Goal: Use online tool/utility: Utilize a website feature to perform a specific function

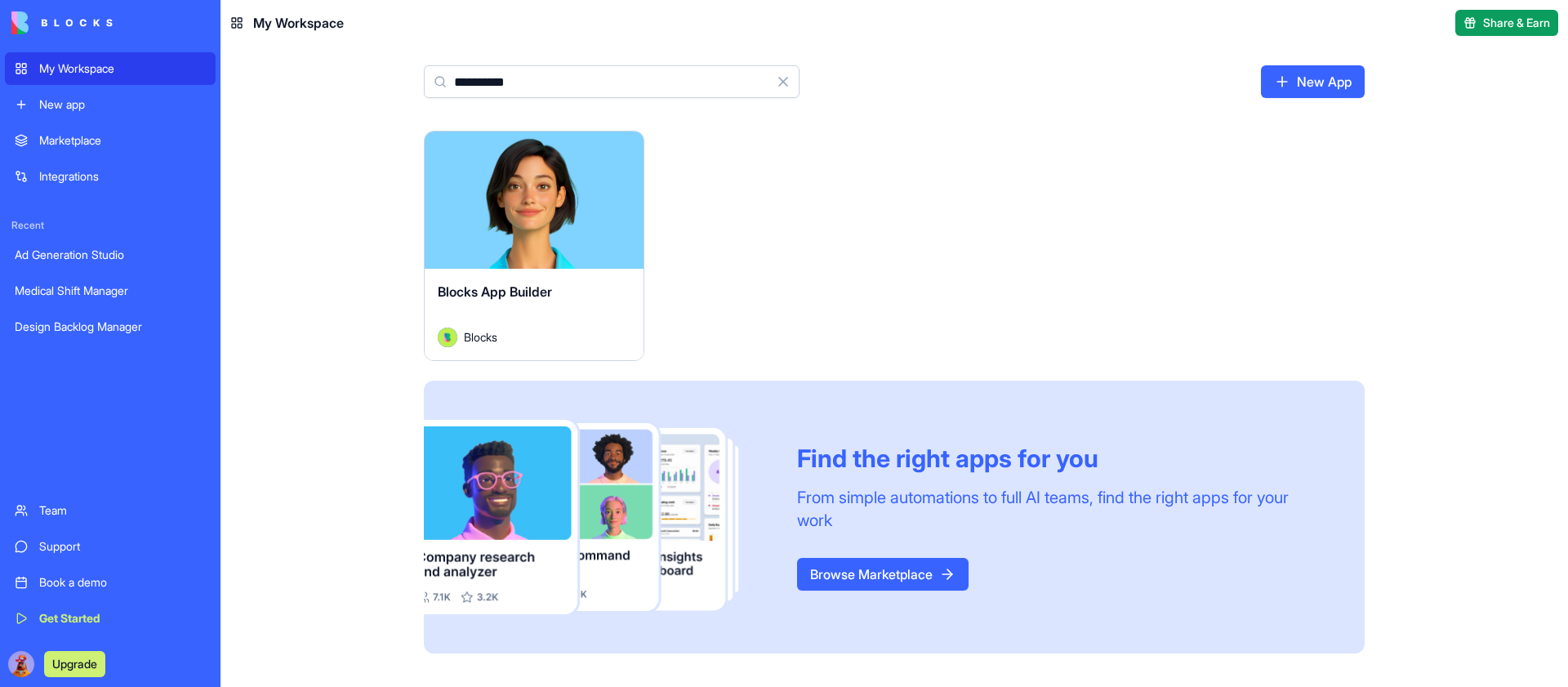
type input "**********"
click at [498, 206] on button "Launch" at bounding box center [534, 200] width 123 height 32
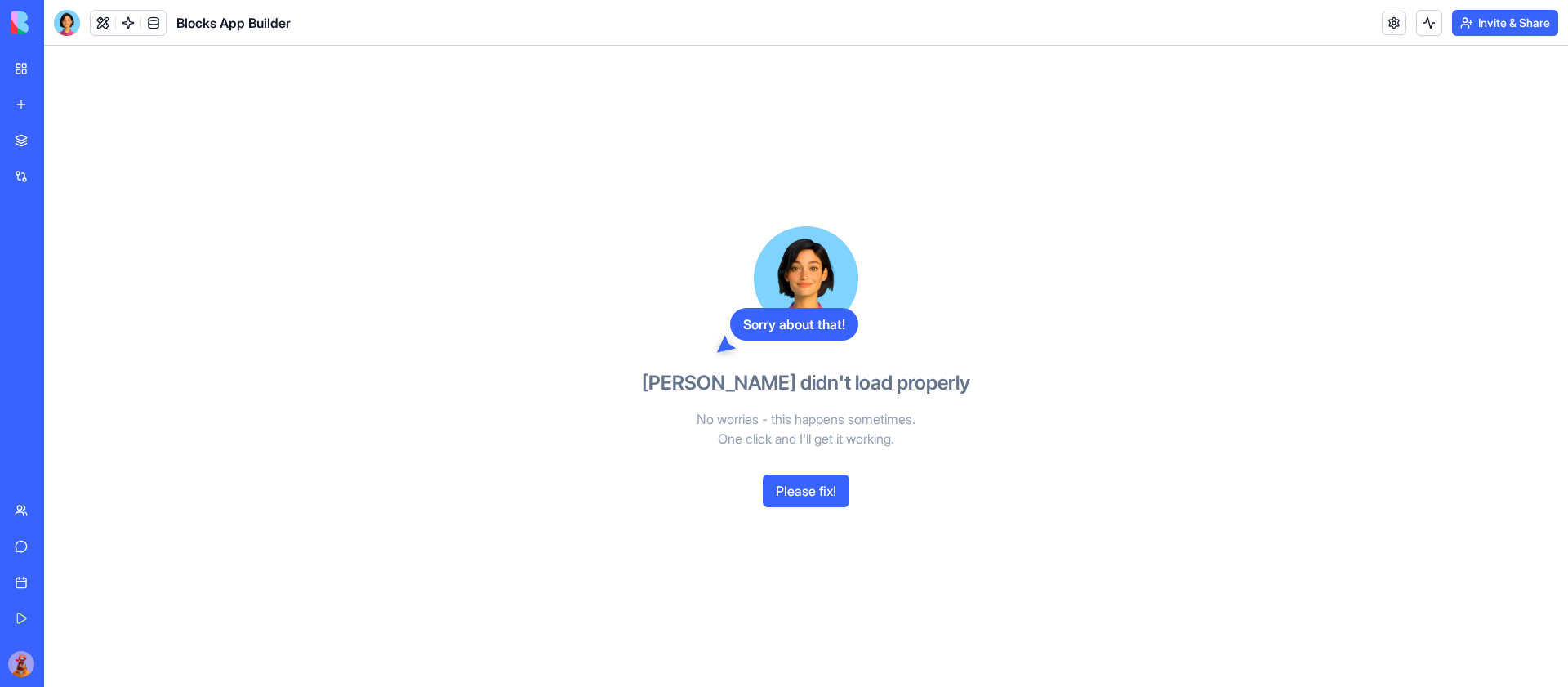
click at [129, 22] on link at bounding box center [127, 22] width 24 height 24
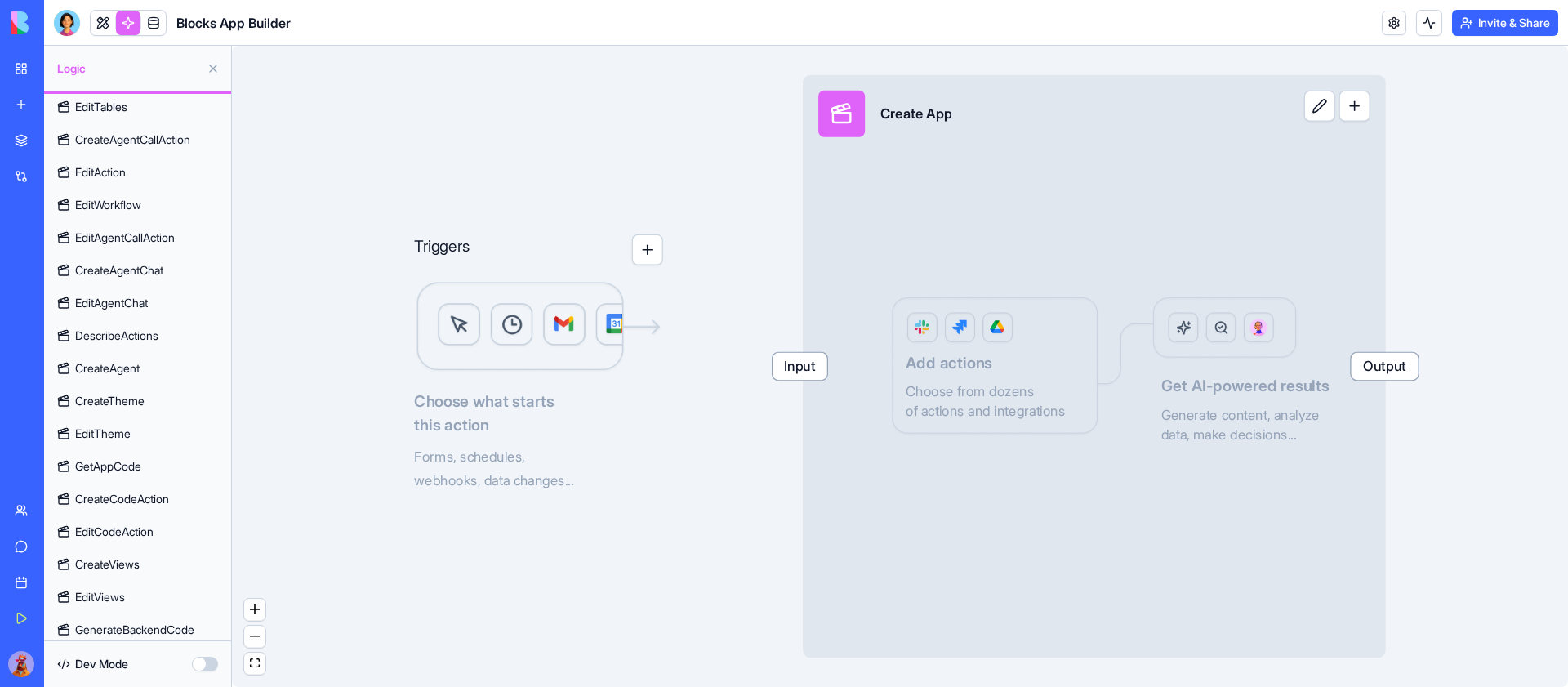
scroll to position [996, 0]
click at [151, 622] on span "GenerateBackendCode" at bounding box center [135, 622] width 119 height 16
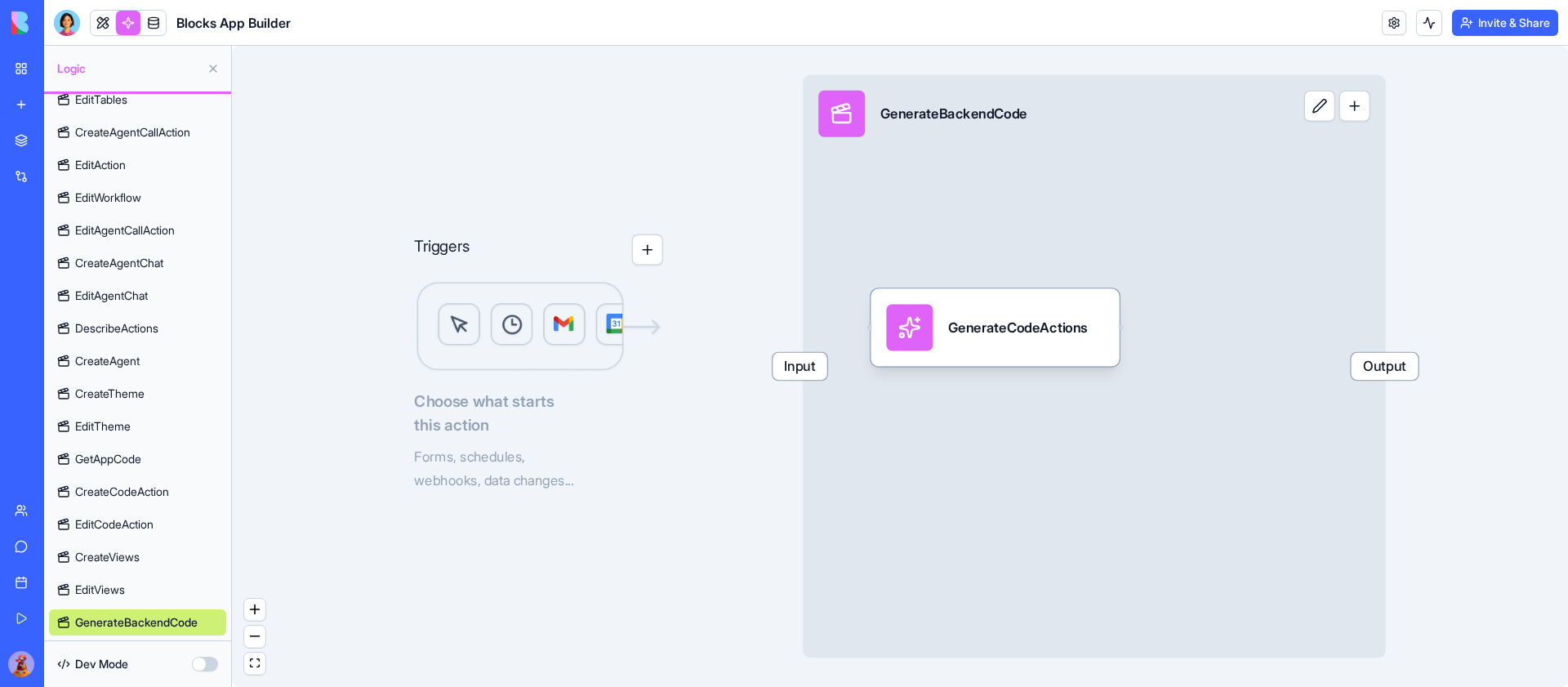
click at [1125, 250] on div "Input GenerateBackendCode Output" at bounding box center [1094, 367] width 583 height 583
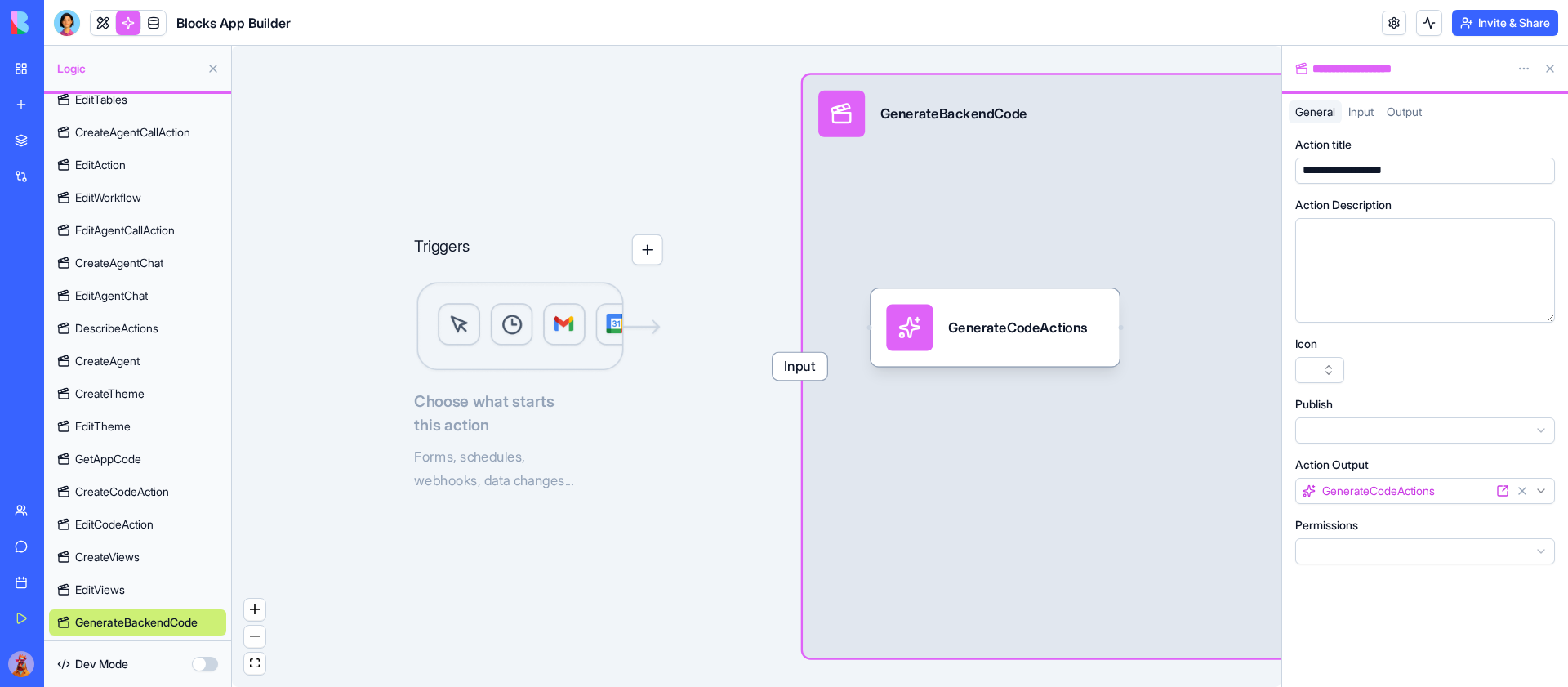
click at [1520, 65] on html "My Workspace New app Marketplace Integrations Recent Ad Generation Studio Medic…" at bounding box center [784, 344] width 1568 height 687
click at [1050, 342] on div "GenerateCodeActions" at bounding box center [1017, 327] width 139 height 47
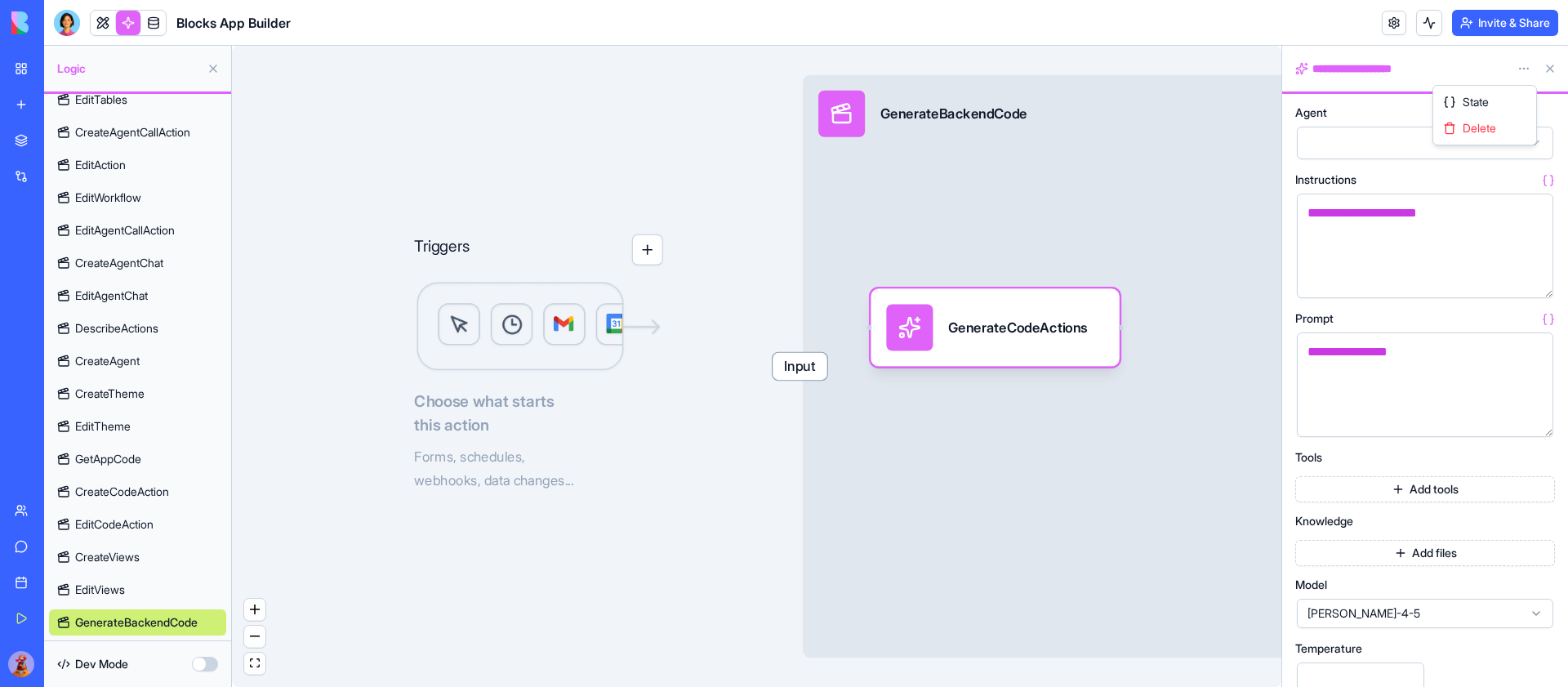
click at [1526, 68] on html "My Workspace New app Marketplace Integrations Recent Ad Generation Studio Medic…" at bounding box center [784, 344] width 1568 height 687
click at [1487, 102] on span "State" at bounding box center [1475, 102] width 26 height 16
